Goal: Information Seeking & Learning: Learn about a topic

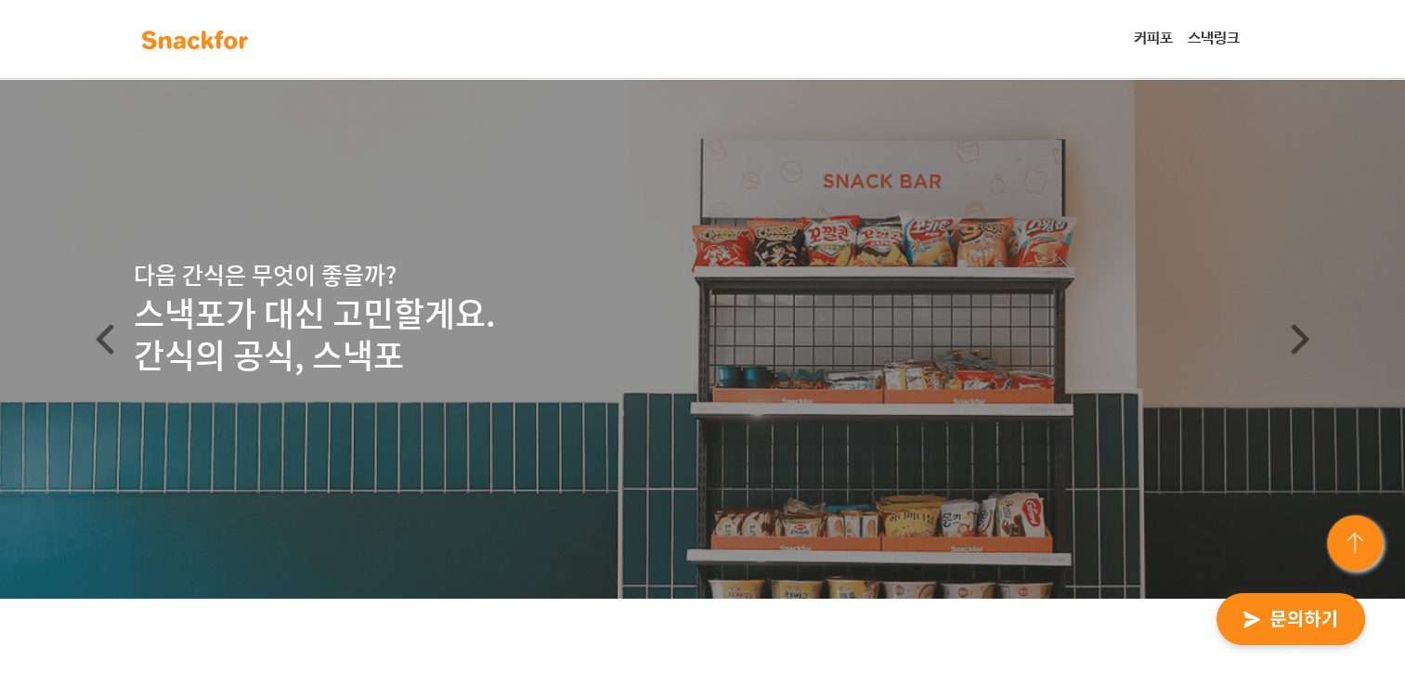
scroll to position [93, 0]
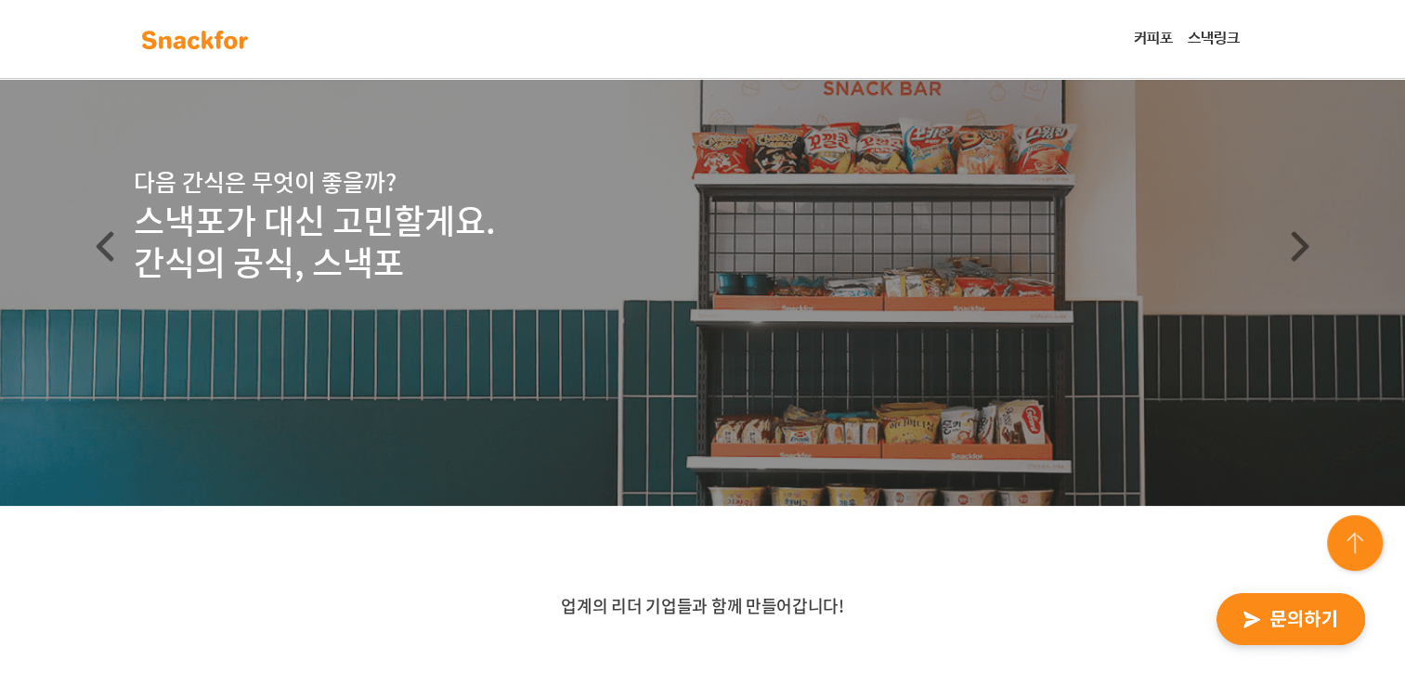
click at [1144, 39] on link "커피포" at bounding box center [1153, 38] width 54 height 37
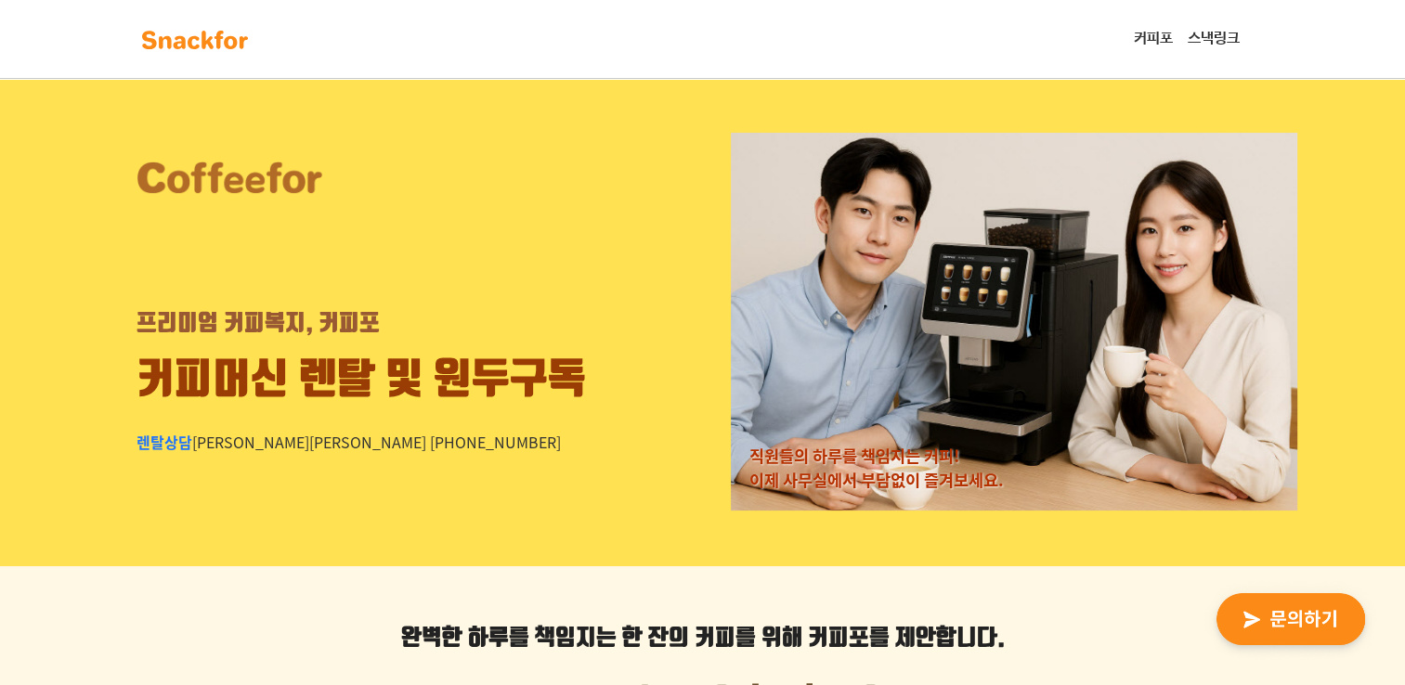
click at [45, 529] on div "프리미엄 커피복지, 커피포 커피머신 렌탈 및 원두구독 렌탈상담 양재준대표 010-4531-8219 직원들의 하루를 책임지는 커피! 이제 사무실…" at bounding box center [702, 321] width 1405 height 489
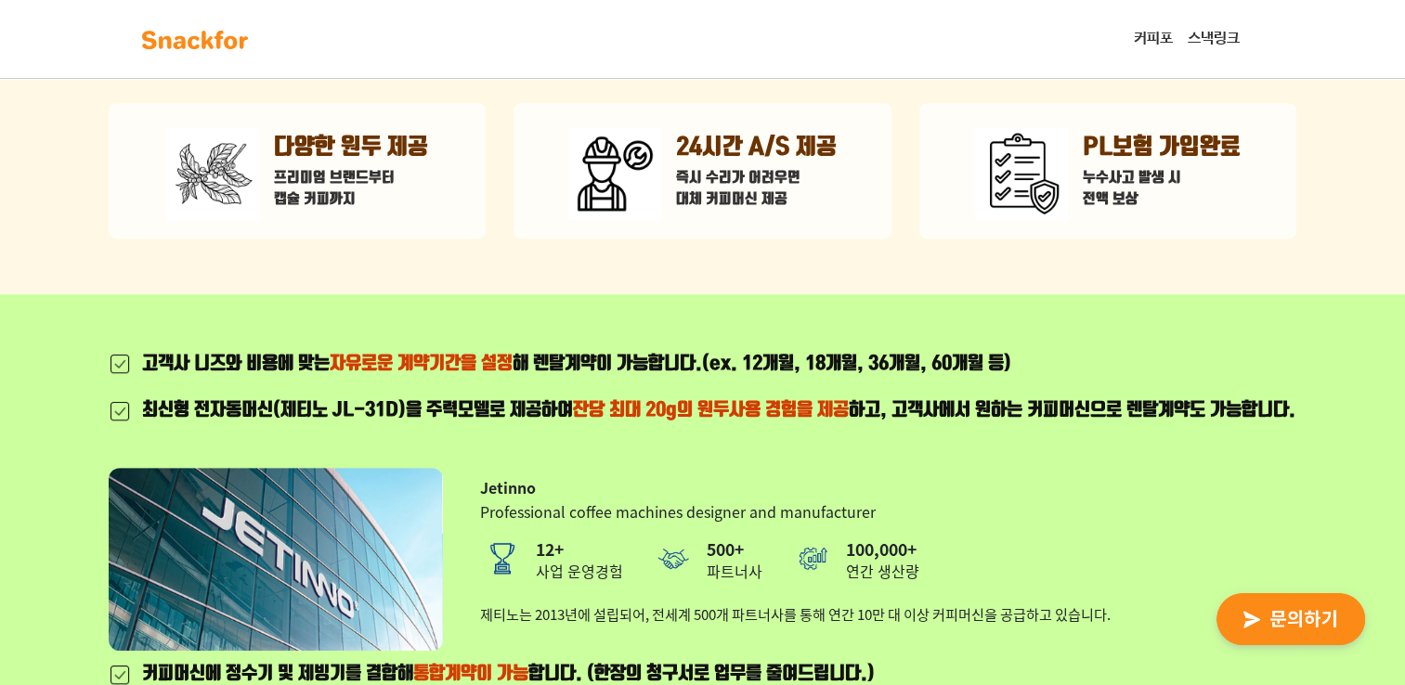
scroll to position [1021, 0]
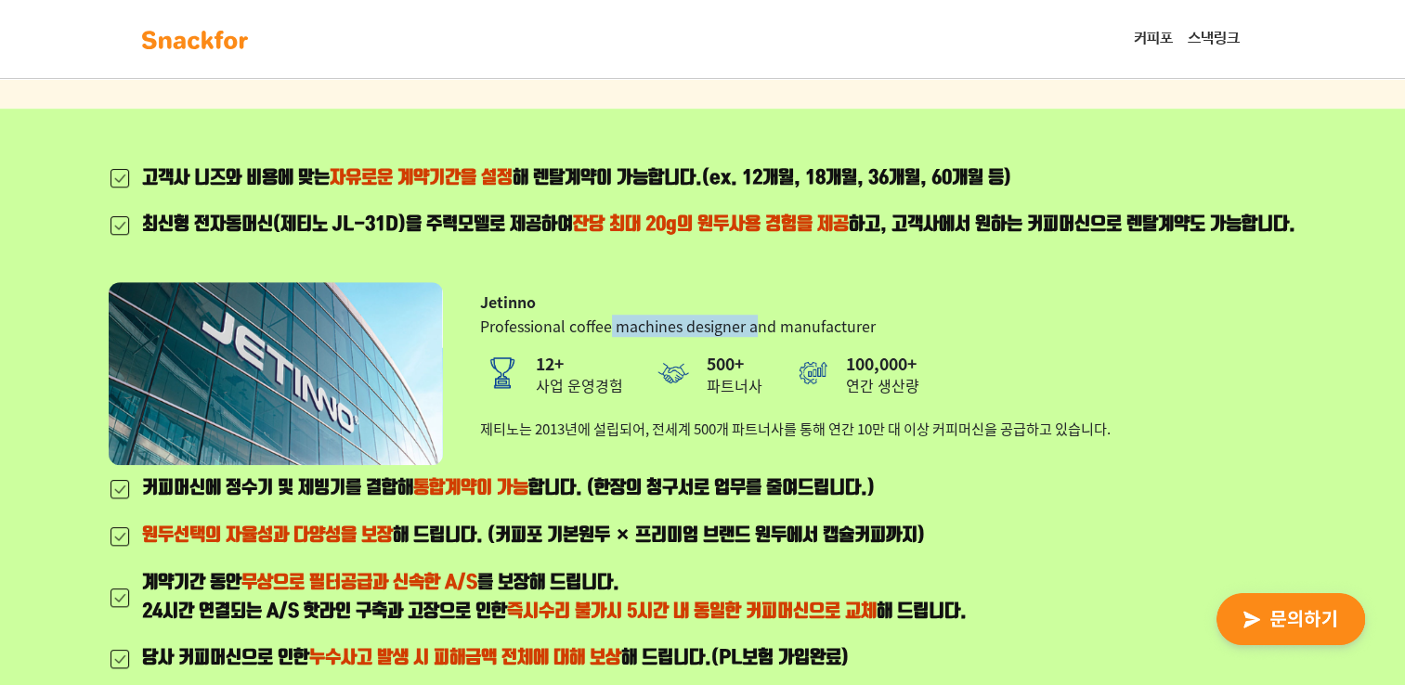
drag, startPoint x: 369, startPoint y: 303, endPoint x: 425, endPoint y: 299, distance: 56.7
click at [480, 315] on p "Professional coffee machines designer and manufacturer" at bounding box center [795, 326] width 630 height 22
drag, startPoint x: 425, startPoint y: 299, endPoint x: 449, endPoint y: 306, distance: 25.3
click at [480, 315] on p "Professional coffee machines designer and manufacturer" at bounding box center [795, 326] width 630 height 22
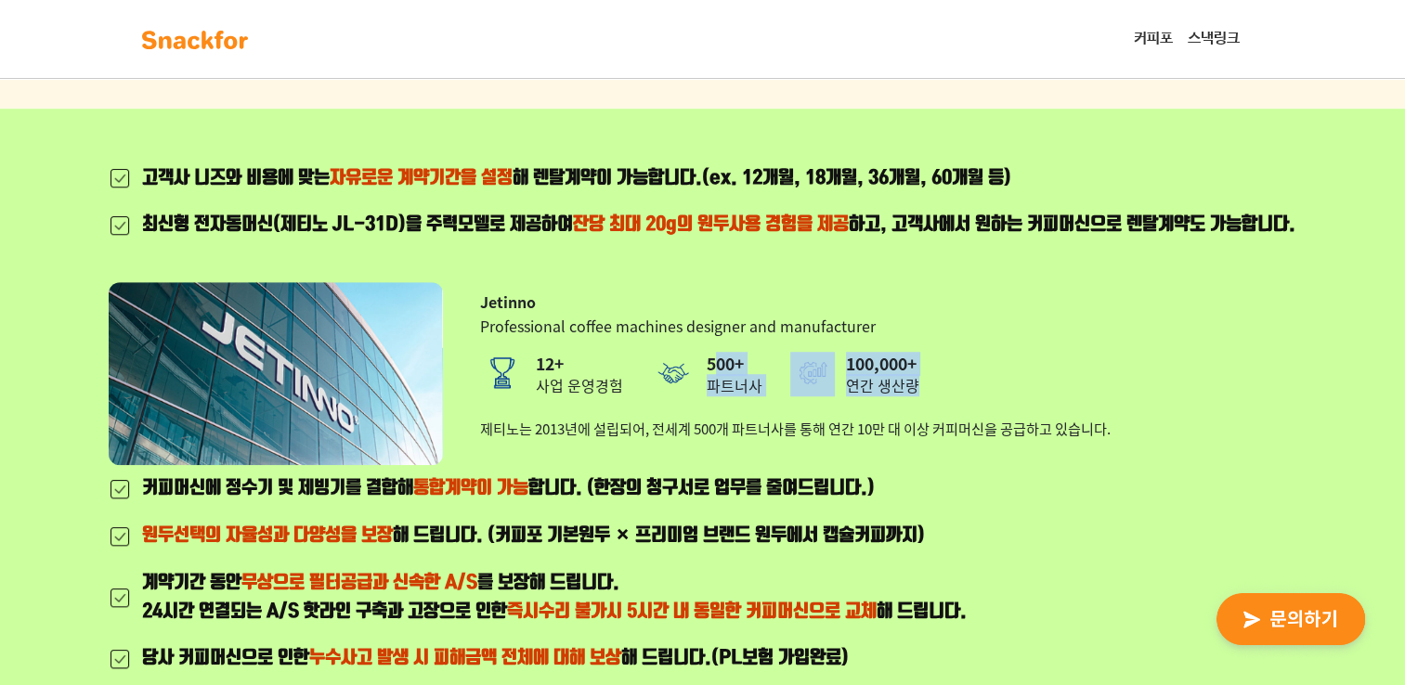
drag, startPoint x: 381, startPoint y: 354, endPoint x: 394, endPoint y: 382, distance: 30.7
click at [480, 382] on div "Jetinno Professional coffee machines designer and manufacturer 12+ 사업 운영경험 500+…" at bounding box center [795, 374] width 630 height 162
drag, startPoint x: 394, startPoint y: 382, endPoint x: 399, endPoint y: 392, distance: 11.6
click at [480, 392] on div "Jetinno Professional coffee machines designer and manufacturer 12+ 사업 운영경험 500+…" at bounding box center [795, 374] width 630 height 162
drag, startPoint x: 382, startPoint y: 412, endPoint x: 415, endPoint y: 416, distance: 32.7
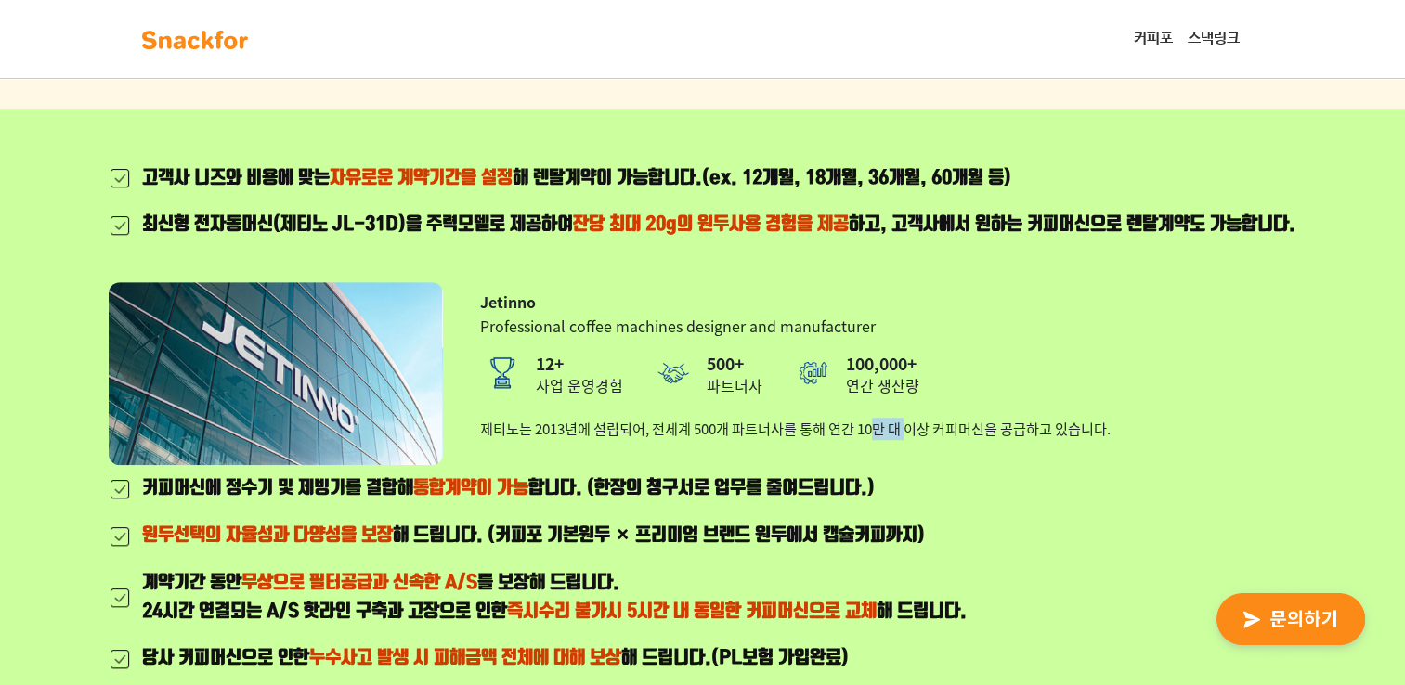
click at [480, 419] on p "제티노는 2013년에 설립되어, 전세계 500개 파트너사를 통해 연간 10만 대 이상 커피머신을 공급하고 있습니다." at bounding box center [795, 429] width 630 height 21
drag, startPoint x: 415, startPoint y: 416, endPoint x: 456, endPoint y: 418, distance: 40.9
click at [480, 419] on p "제티노는 2013년에 설립되어, 전세계 500개 파트너사를 통해 연간 10만 대 이상 커피머신을 공급하고 있습니다." at bounding box center [795, 429] width 630 height 21
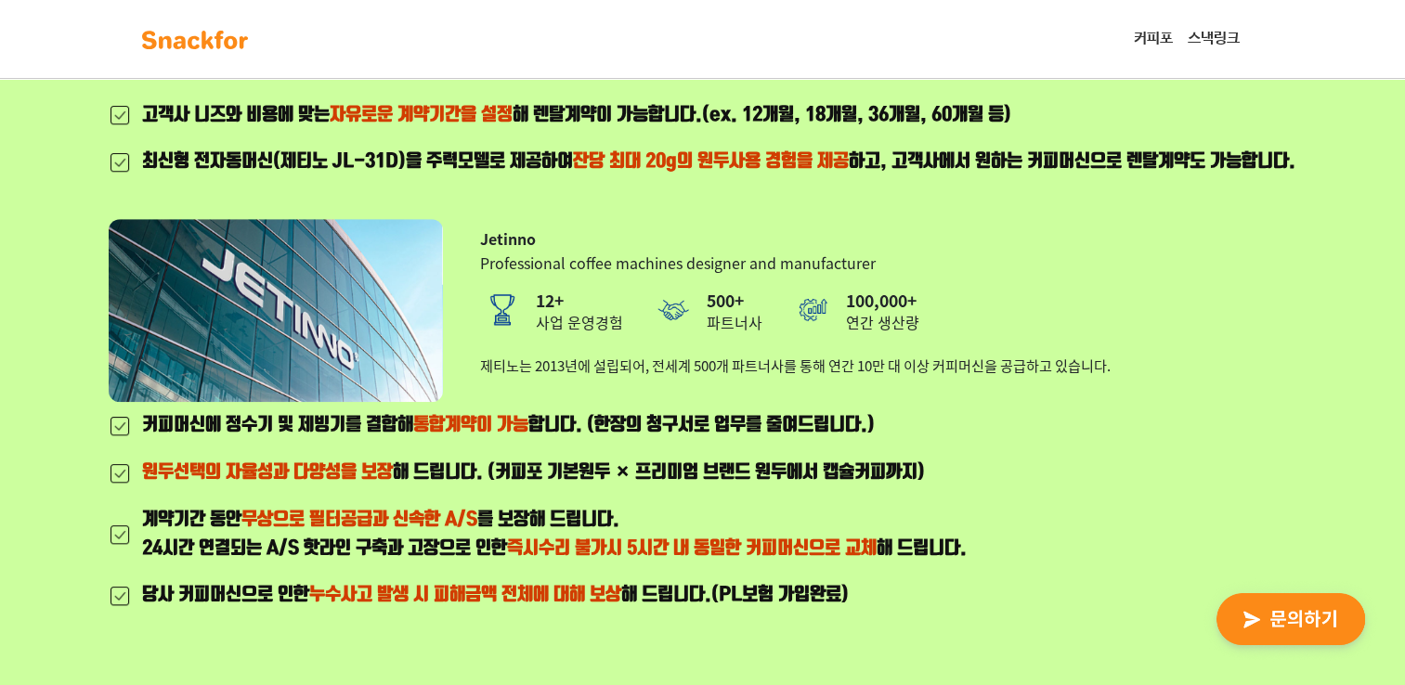
scroll to position [1114, 0]
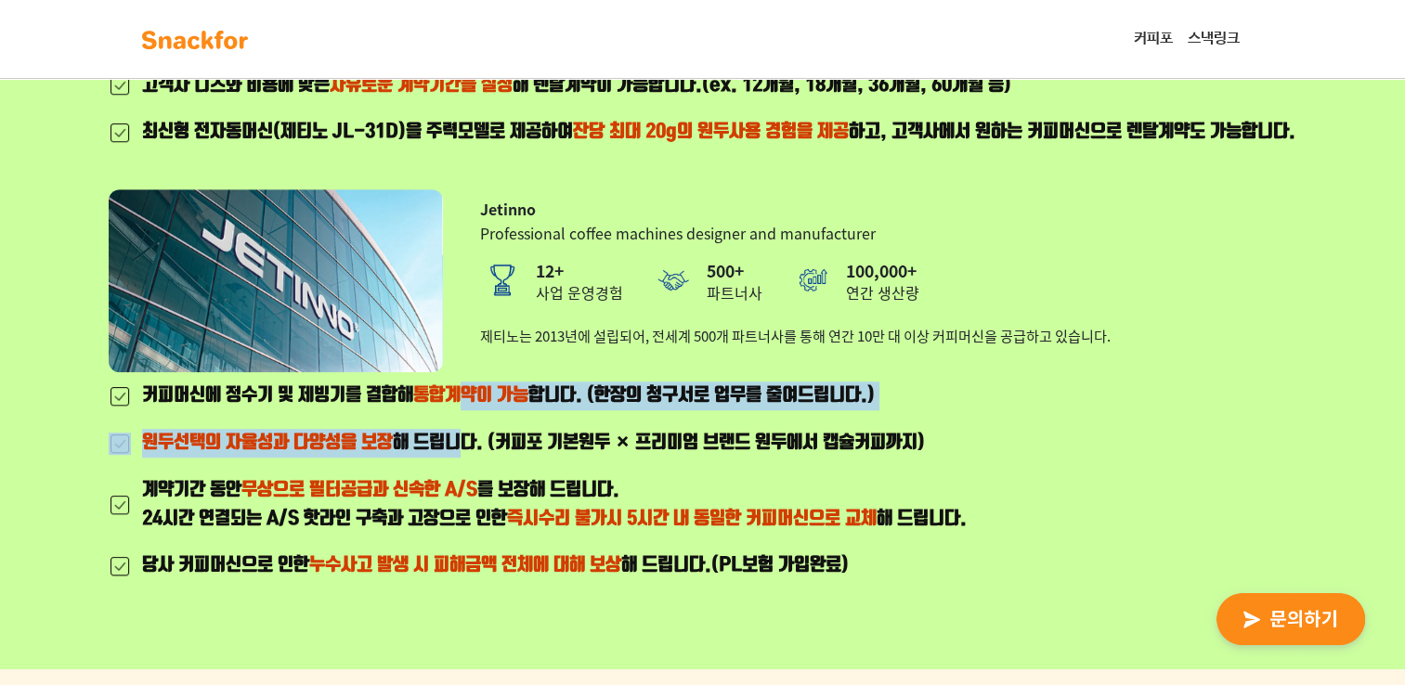
drag, startPoint x: 462, startPoint y: 369, endPoint x: 460, endPoint y: 417, distance: 48.3
click at [460, 417] on ul "커피머신에 정수기 및 제빙기를 결합해 통합계약이 가능 합니다. (한장의 청구서로 업무를 줄여드립니다.) 원두선택의 자율성과 다양성을 보장 해 …" at bounding box center [538, 490] width 858 height 217
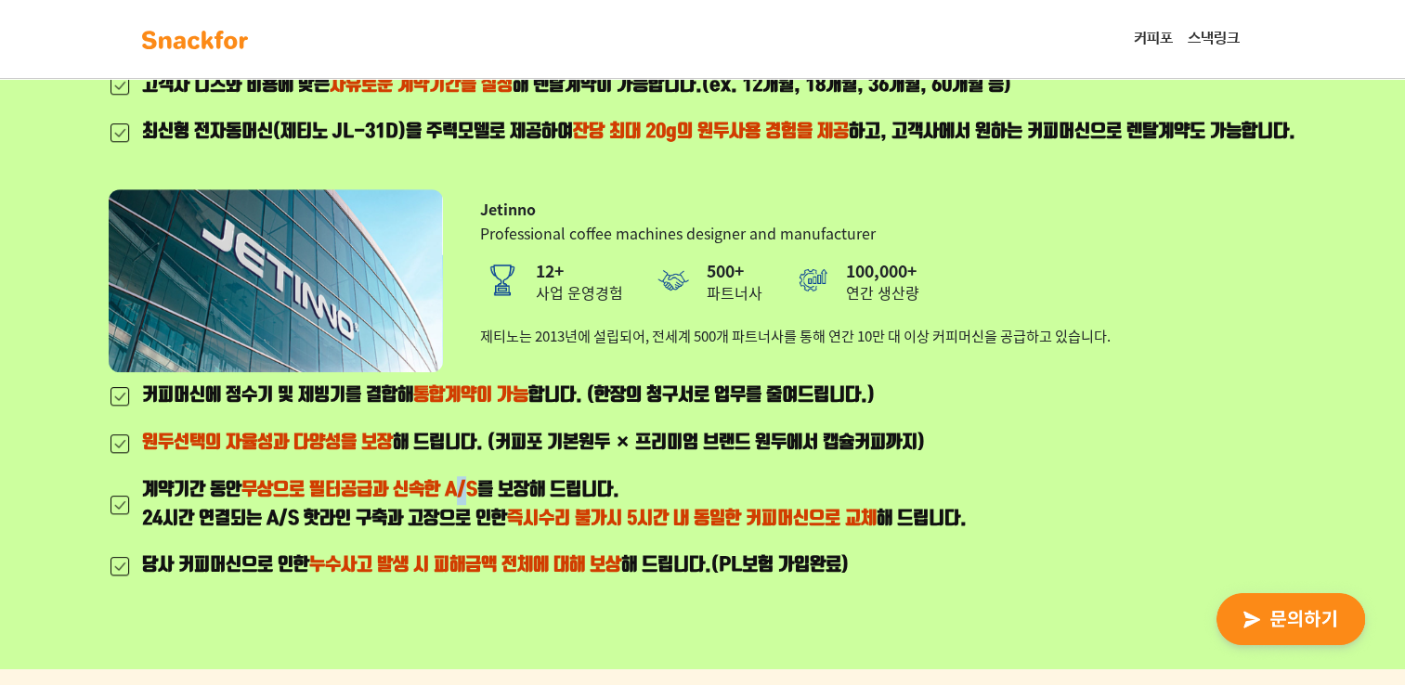
drag, startPoint x: 460, startPoint y: 417, endPoint x: 472, endPoint y: 451, distance: 36.1
click at [472, 479] on span "무상으로 필터공급과 신속한 A/S" at bounding box center [359, 490] width 236 height 22
drag, startPoint x: 472, startPoint y: 451, endPoint x: 460, endPoint y: 451, distance: 11.1
click at [460, 479] on span "무상으로 필터공급과 신속한 A/S" at bounding box center [359, 490] width 236 height 22
drag, startPoint x: 348, startPoint y: 459, endPoint x: 408, endPoint y: 457, distance: 59.4
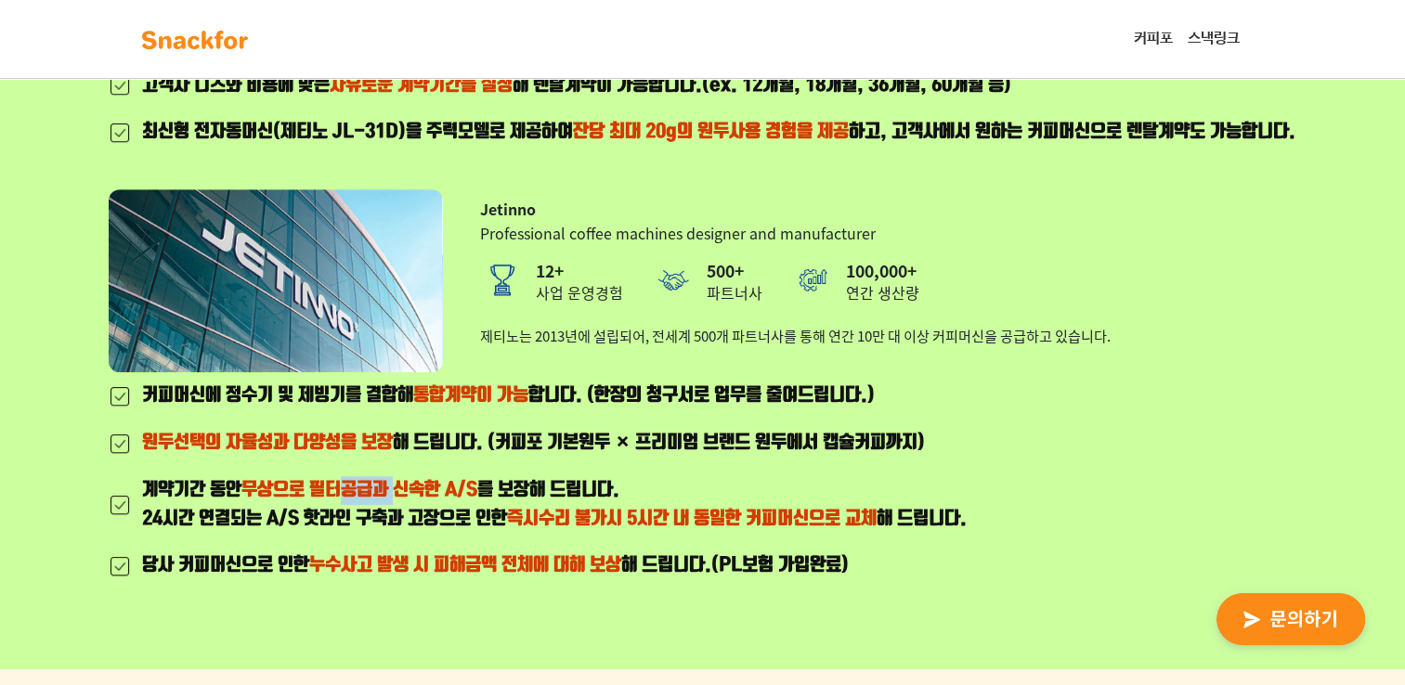
click at [408, 479] on span "무상으로 필터공급과 신속한 A/S" at bounding box center [359, 490] width 236 height 22
drag, startPoint x: 408, startPoint y: 457, endPoint x: 427, endPoint y: 469, distance: 22.9
click at [427, 479] on span "무상으로 필터공급과 신속한 A/S" at bounding box center [359, 490] width 236 height 22
drag, startPoint x: 434, startPoint y: 483, endPoint x: 468, endPoint y: 483, distance: 33.4
click at [468, 483] on div "계약기간 동안 무상으로 필터공급과 신속한 A/S 를 보장해 드립니다. 24시간 연결되는 A/S 핫라인 구축과 고장으로 인한 즉시수리 불가시 5…" at bounding box center [554, 504] width 824 height 57
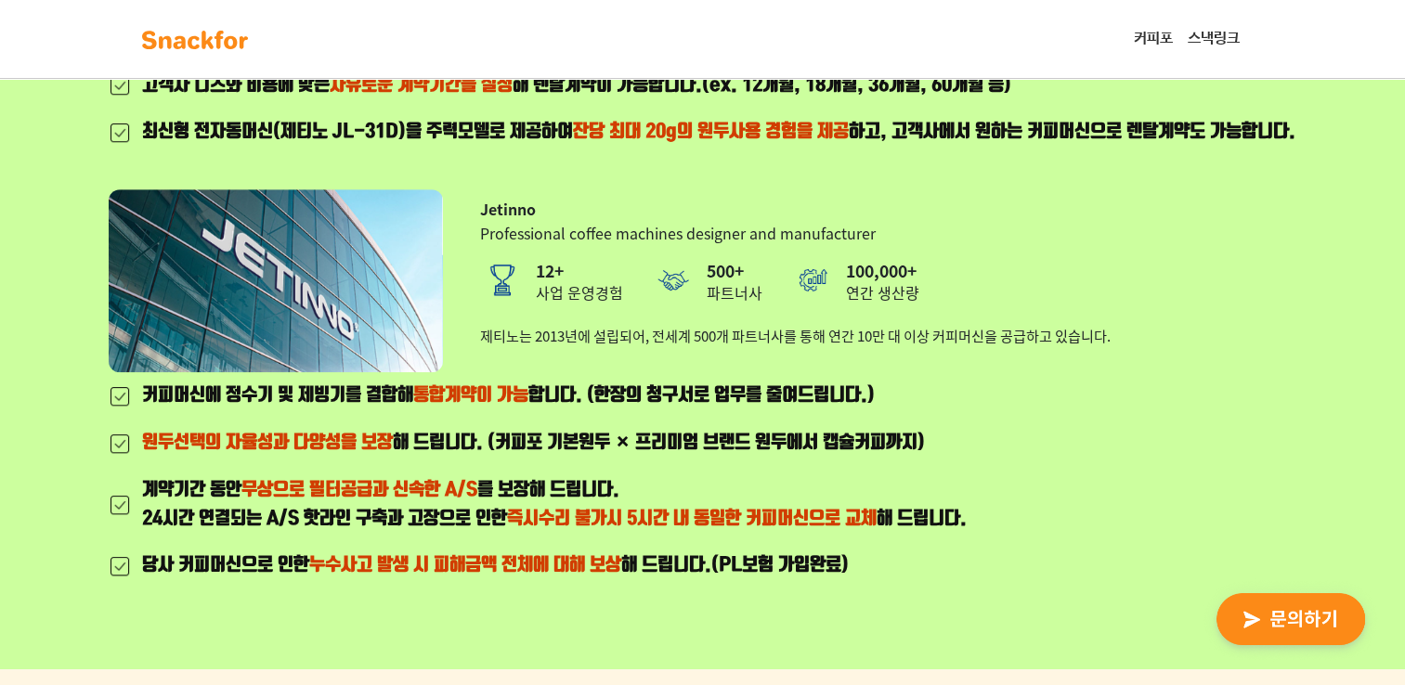
drag, startPoint x: 468, startPoint y: 483, endPoint x: 483, endPoint y: 486, distance: 15.1
click at [483, 486] on div "계약기간 동안 무상으로 필터공급과 신속한 A/S 를 보장해 드립니다. 24시간 연결되는 A/S 핫라인 구축과 고장으로 인한 즉시수리 불가시 5…" at bounding box center [554, 504] width 824 height 57
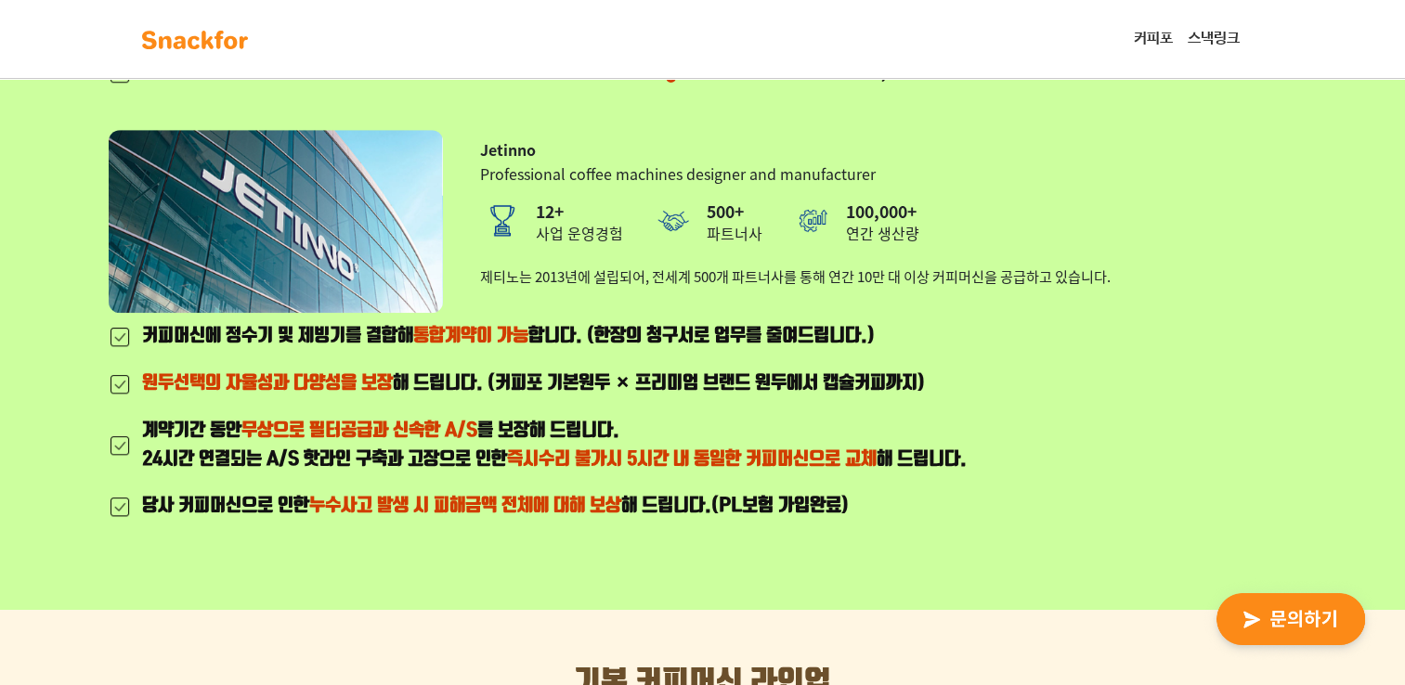
scroll to position [1207, 0]
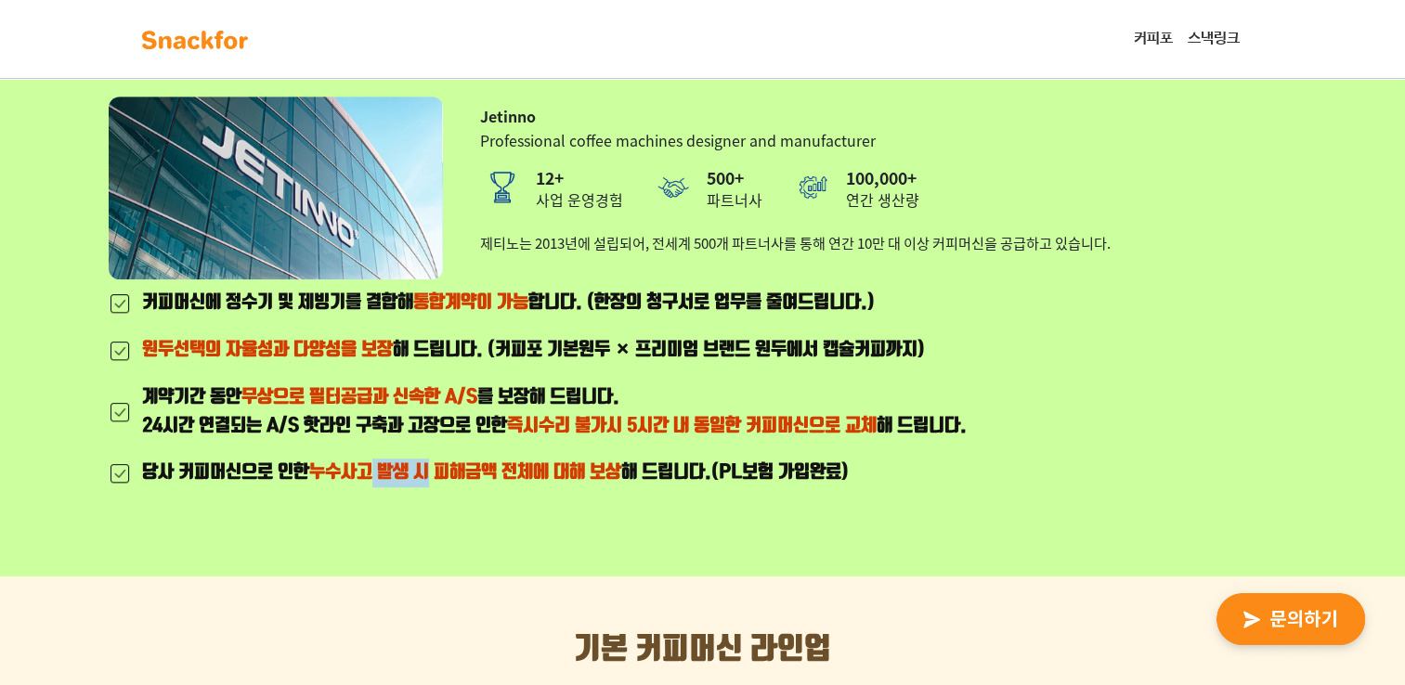
drag, startPoint x: 377, startPoint y: 446, endPoint x: 435, endPoint y: 445, distance: 58.5
click at [435, 461] on span "누수사고 발생 시 피해금액 전체에 대해 보상" at bounding box center [465, 472] width 312 height 22
drag, startPoint x: 435, startPoint y: 445, endPoint x: 500, endPoint y: 447, distance: 65.0
click at [500, 461] on span "누수사고 발생 시 피해금액 전체에 대해 보상" at bounding box center [465, 472] width 312 height 22
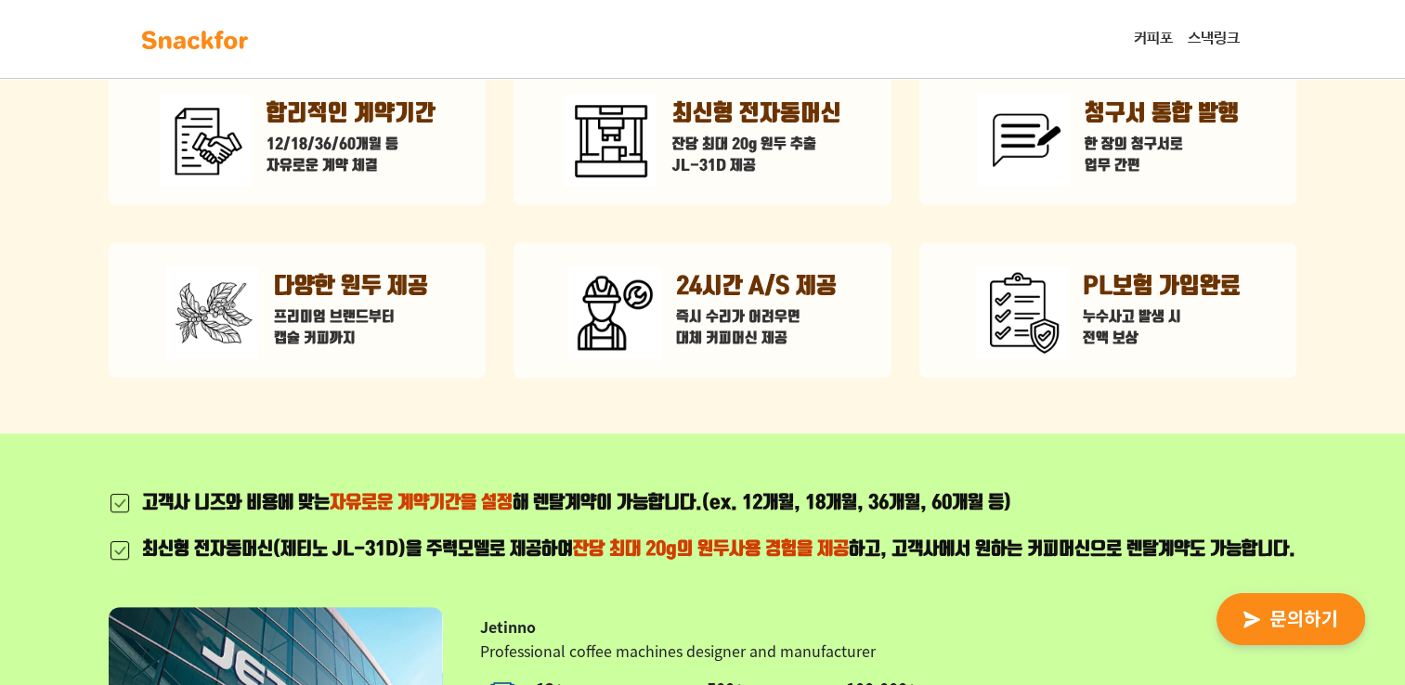
scroll to position [589, 0]
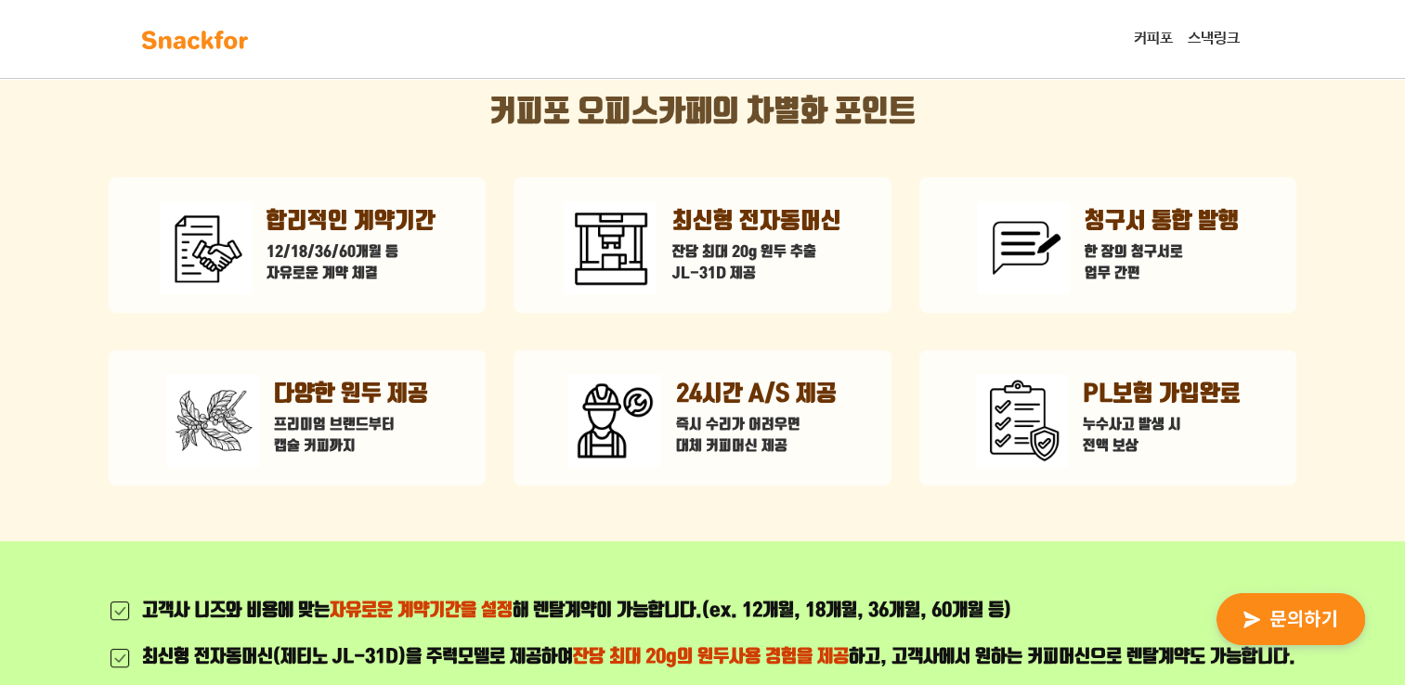
click at [356, 415] on p "프리미엄 브랜드부터 캡슐 커피까지" at bounding box center [351, 436] width 154 height 43
drag, startPoint x: 364, startPoint y: 359, endPoint x: 357, endPoint y: 417, distance: 57.9
click at [357, 417] on div "다양한 원두 제공 프리미엄 브랜드부터 캡슐 커피까지" at bounding box center [351, 418] width 154 height 80
drag, startPoint x: 357, startPoint y: 417, endPoint x: 387, endPoint y: 437, distance: 36.0
click at [387, 437] on div "다양한 원두 제공 프리미엄 브랜드부터 캡슐 커피까지" at bounding box center [298, 418] width 378 height 136
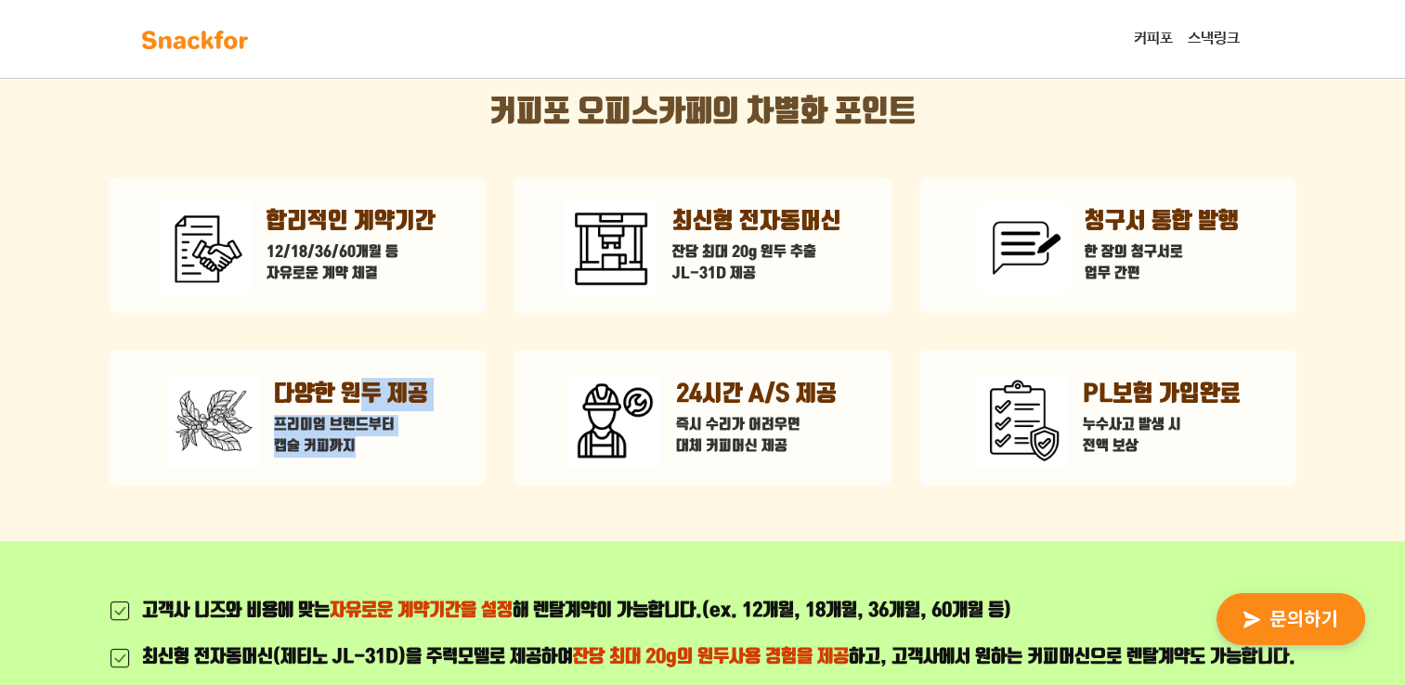
click at [396, 451] on div "완벽한 하루를 책임지는 한 잔의 커피 를 위해 커피포를 제안합니다. 커피포 오피스카페의 차별화 포인트 합리적인 계약기간 12/18/36/60개…" at bounding box center [702, 259] width 1405 height 563
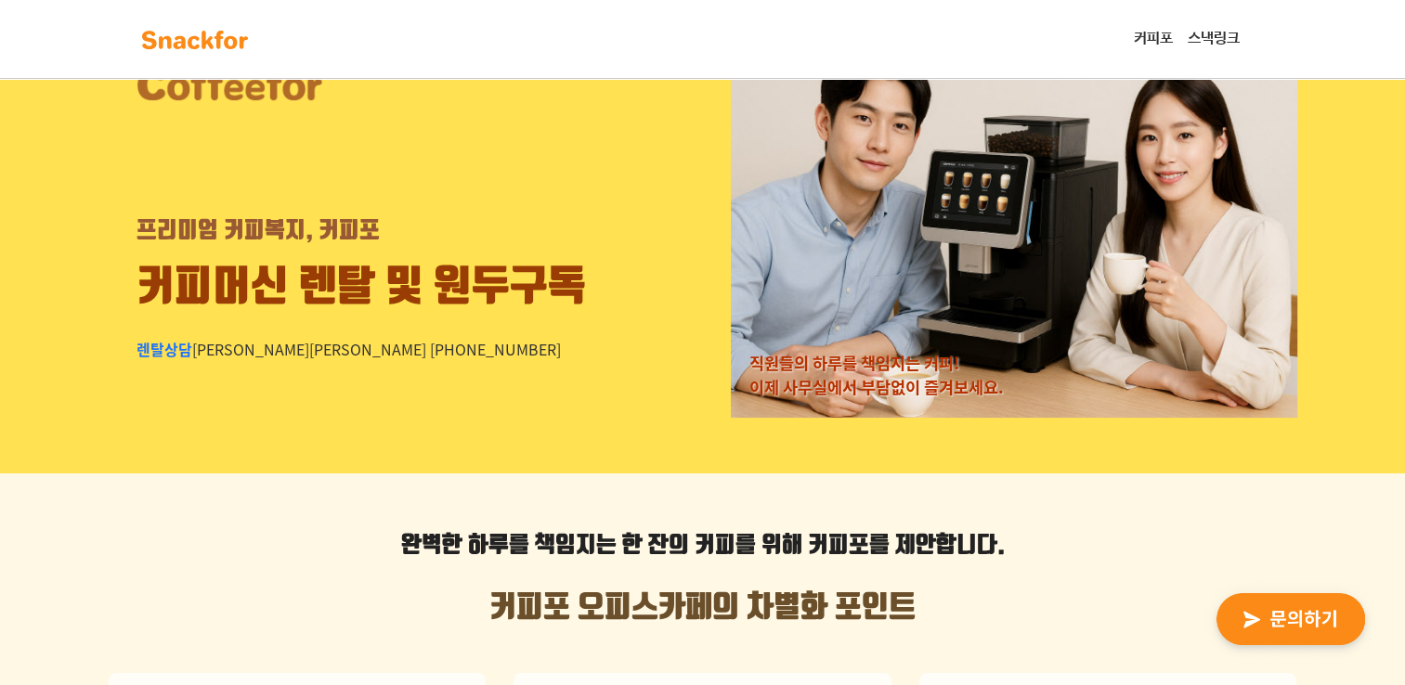
scroll to position [0, 0]
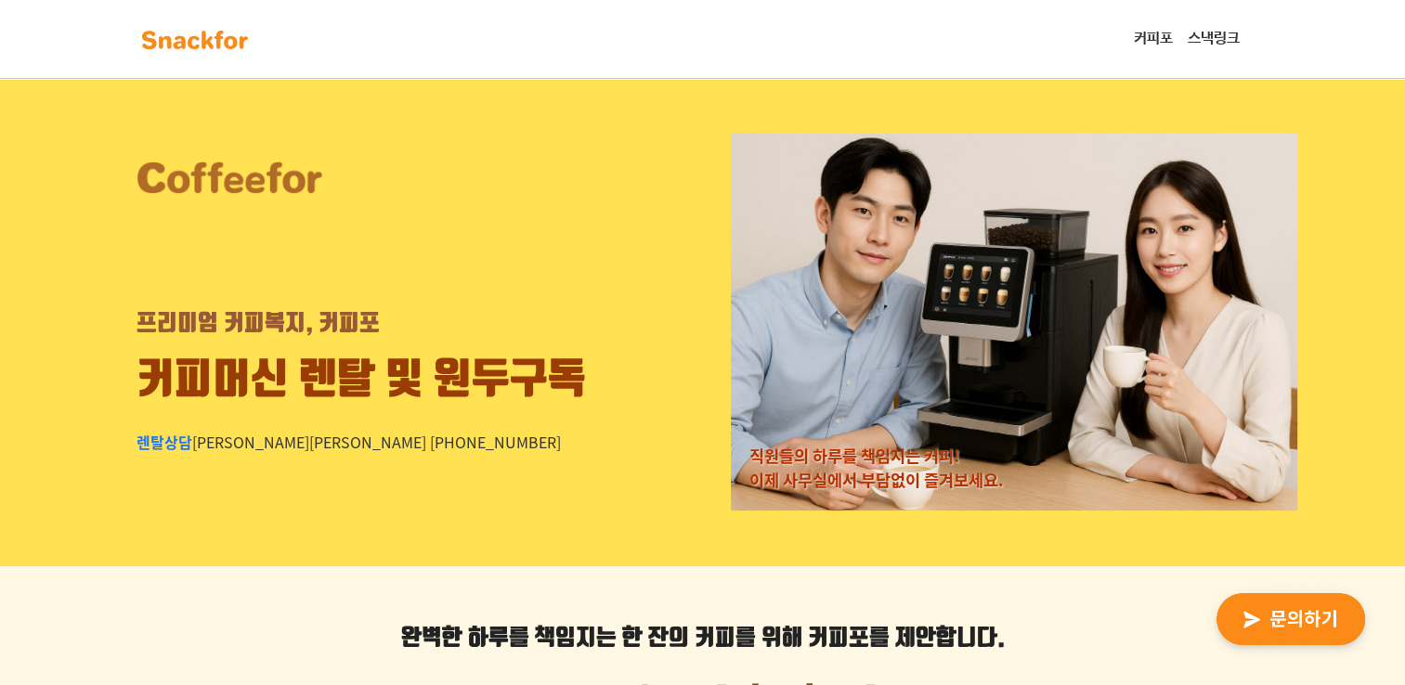
click at [1217, 32] on link "스낵링크" at bounding box center [1213, 38] width 67 height 37
